Goal: Check status: Check status

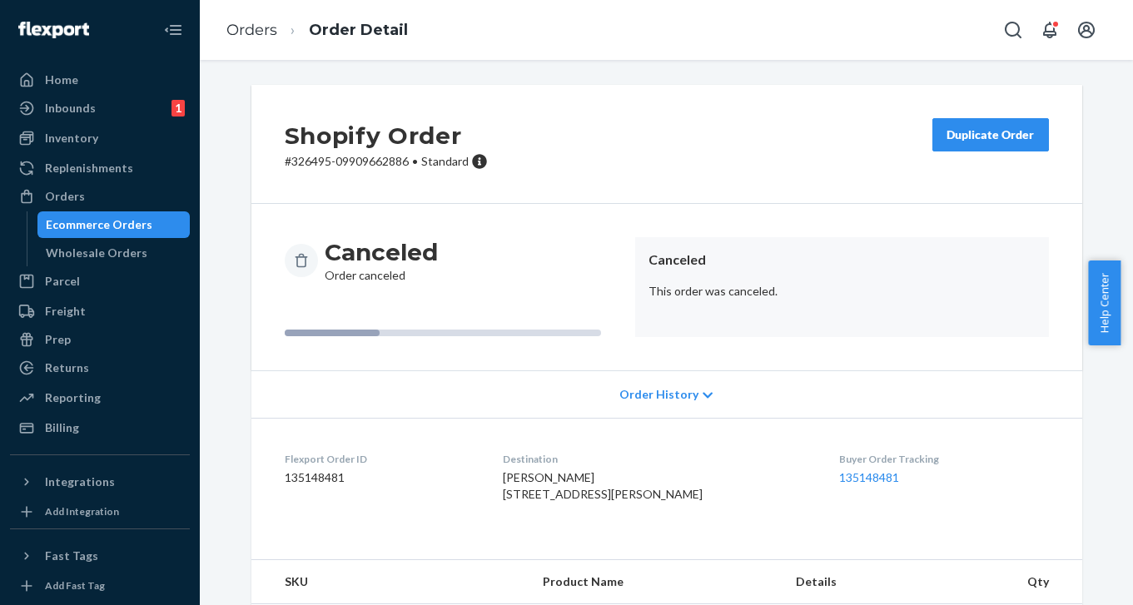
click at [116, 179] on div "Replenishments" at bounding box center [100, 167] width 176 height 23
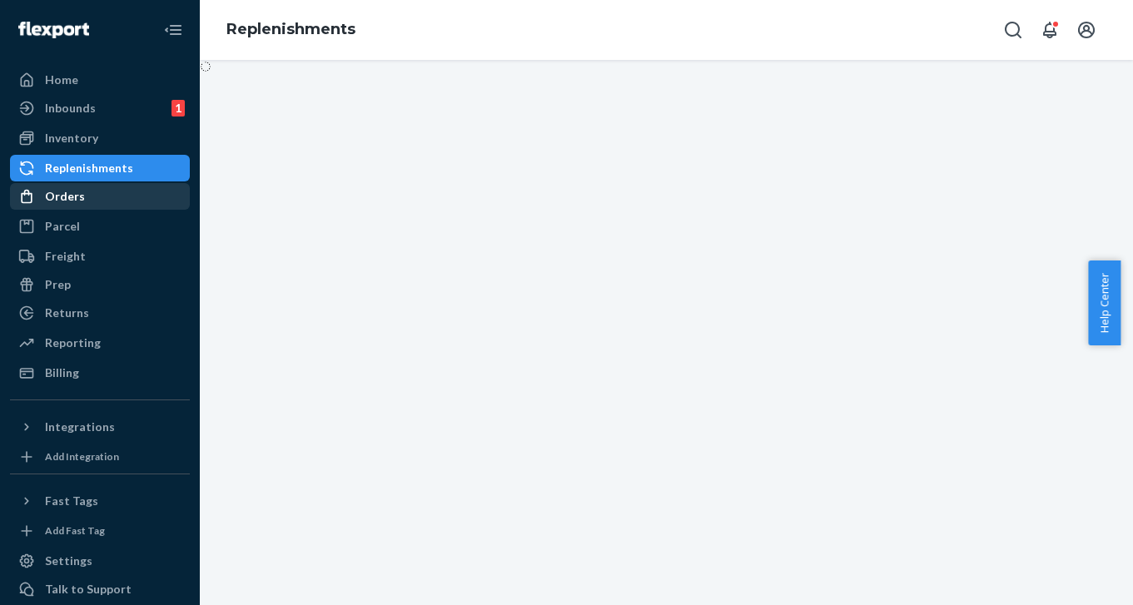
click at [99, 196] on div "Orders" at bounding box center [100, 196] width 176 height 23
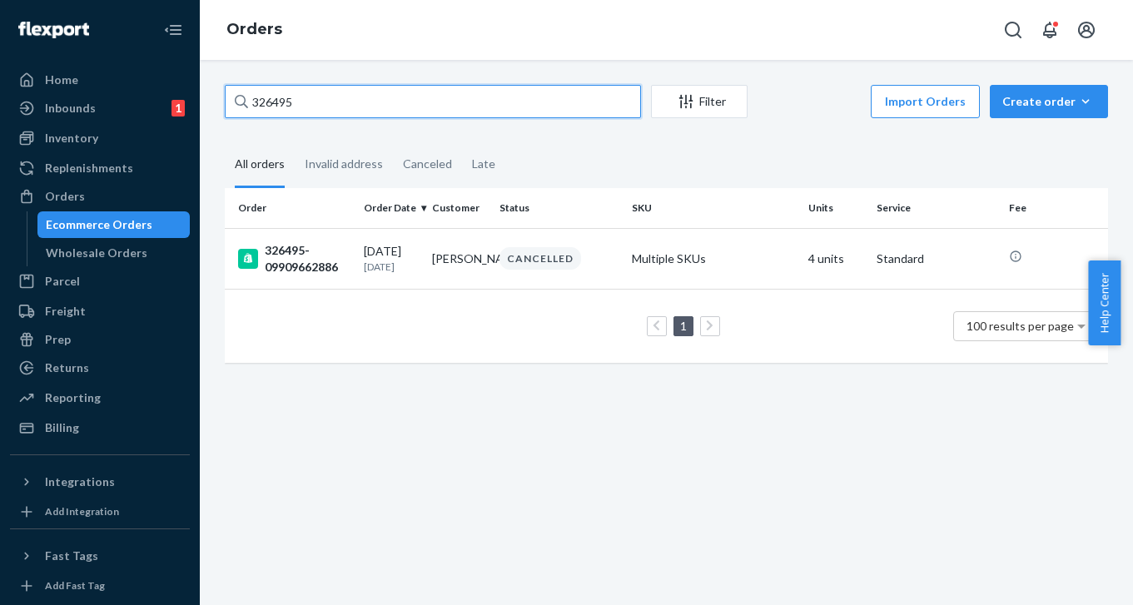
click at [311, 98] on input "326495" at bounding box center [433, 101] width 416 height 33
paste input "48"
type input "326448"
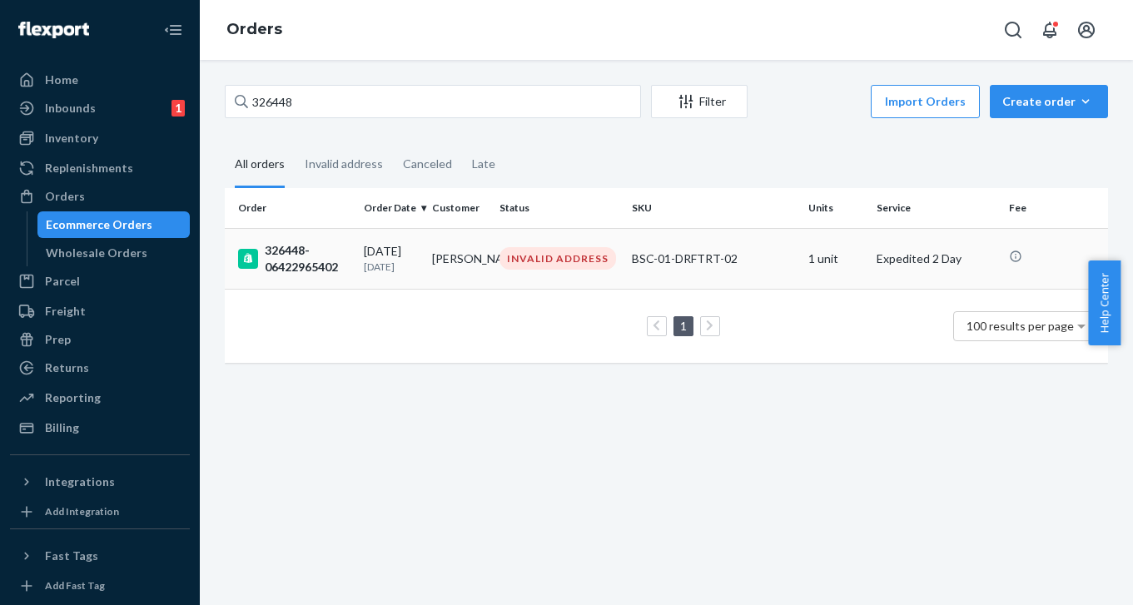
click at [321, 242] on div "326448-06422965402" at bounding box center [294, 258] width 112 height 33
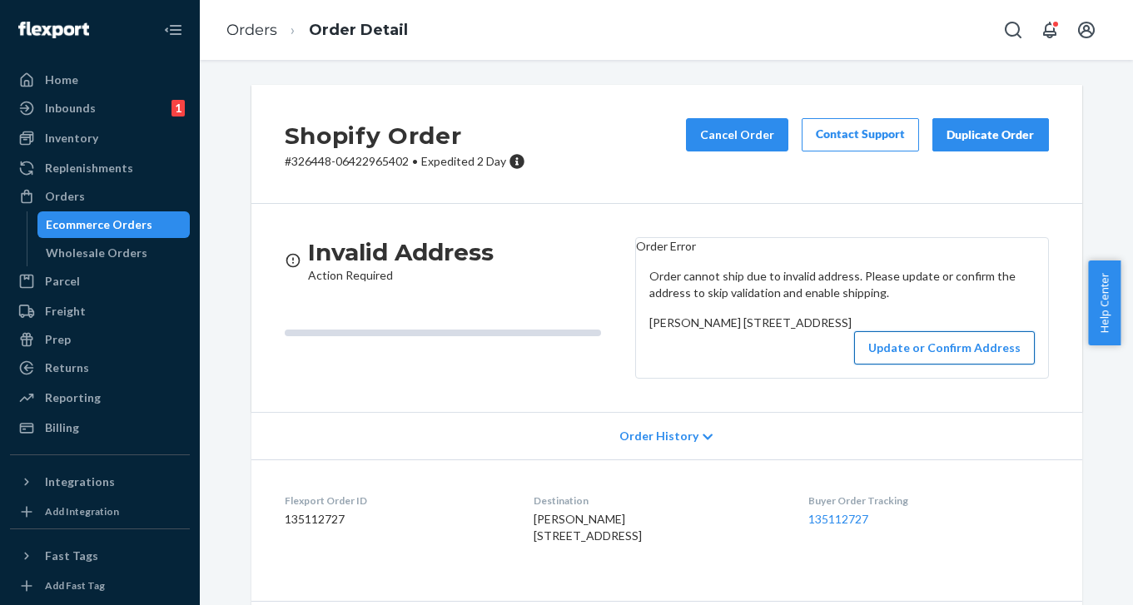
click at [903, 365] on button "Update or Confirm Address" at bounding box center [944, 347] width 181 height 33
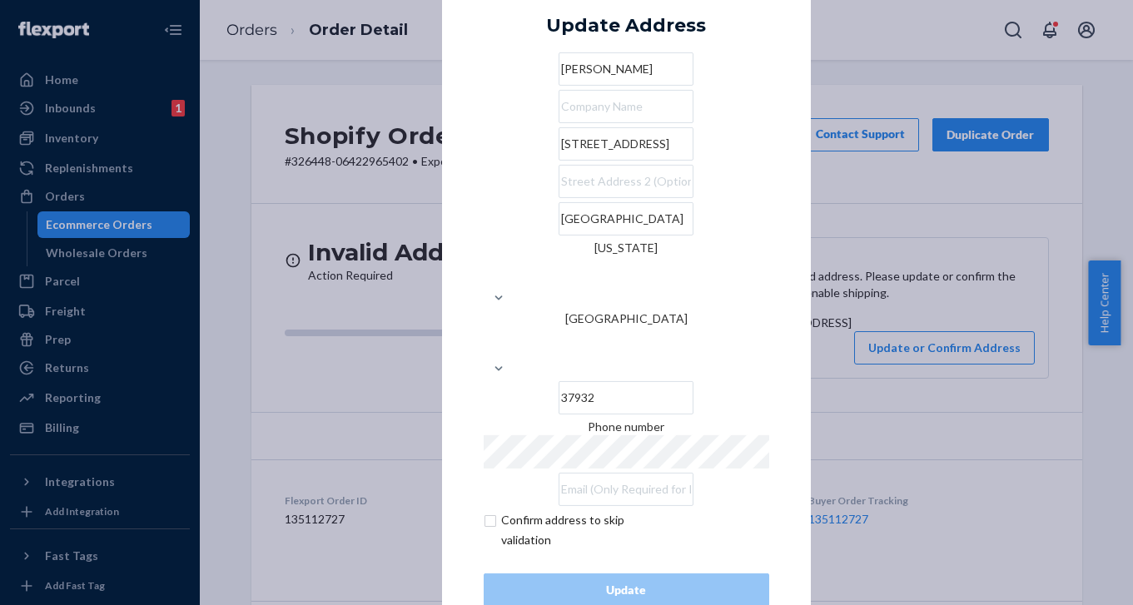
click at [576, 510] on input "checkbox" at bounding box center [580, 530] width 193 height 40
checkbox input "true"
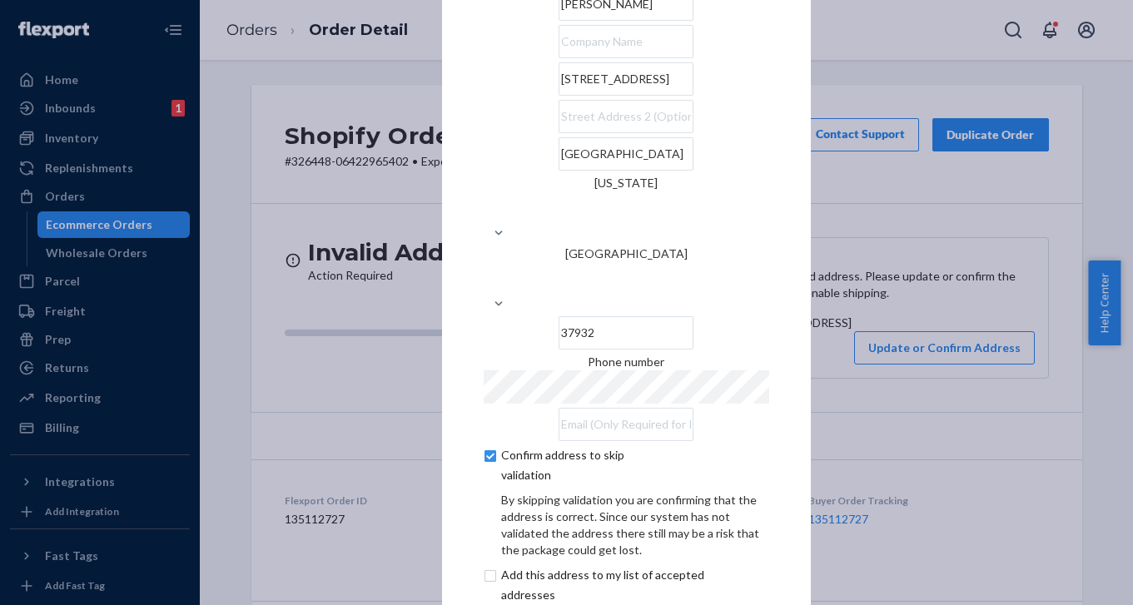
scroll to position [82, 0]
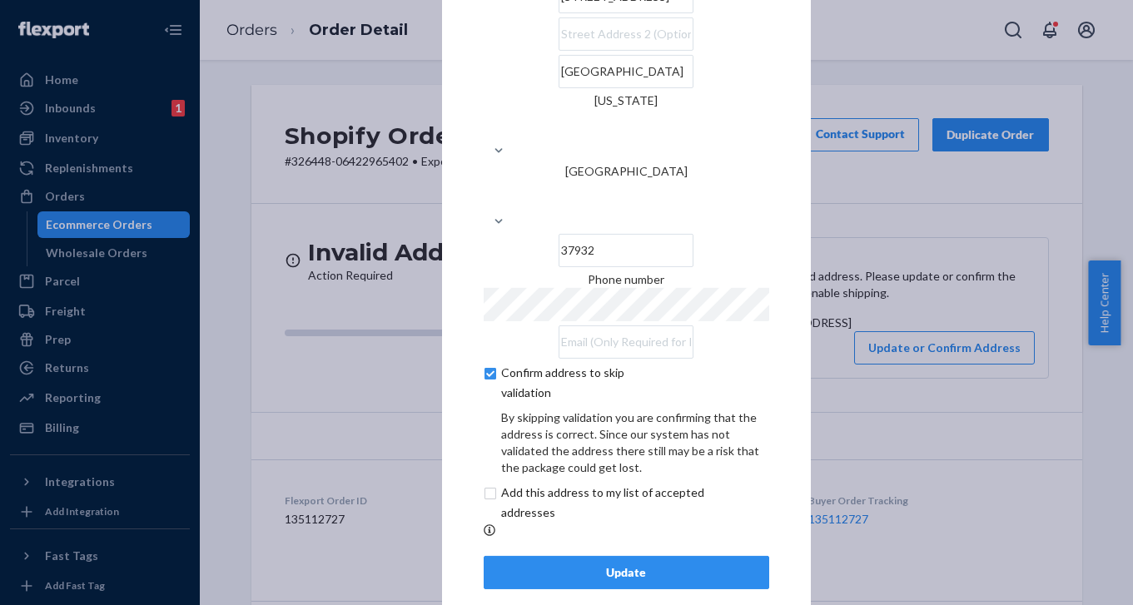
click at [634, 564] on div "Update" at bounding box center [626, 572] width 257 height 17
